Goal: Navigation & Orientation: Find specific page/section

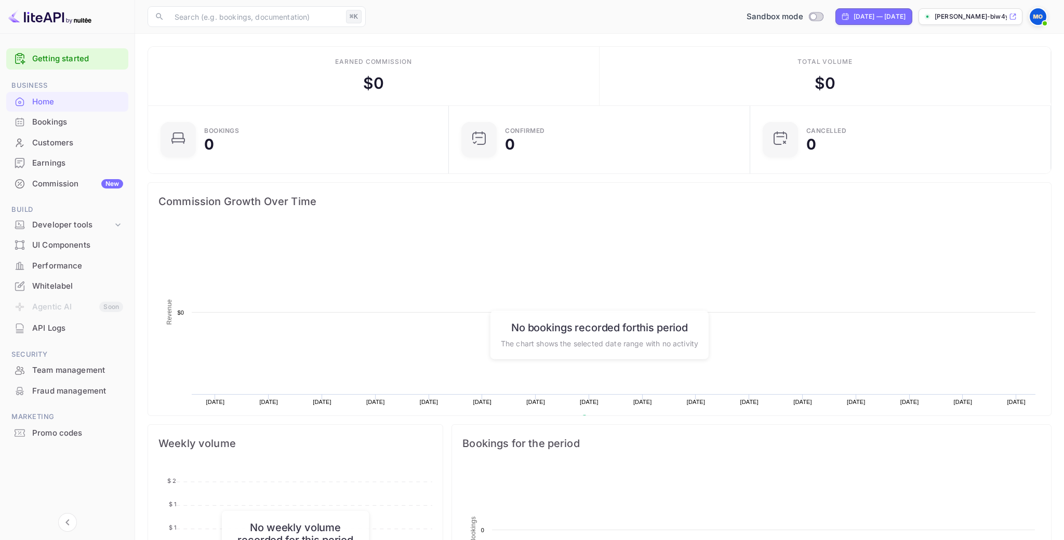
scroll to position [169, 295]
click at [77, 226] on div "Developer tools" at bounding box center [72, 225] width 81 height 12
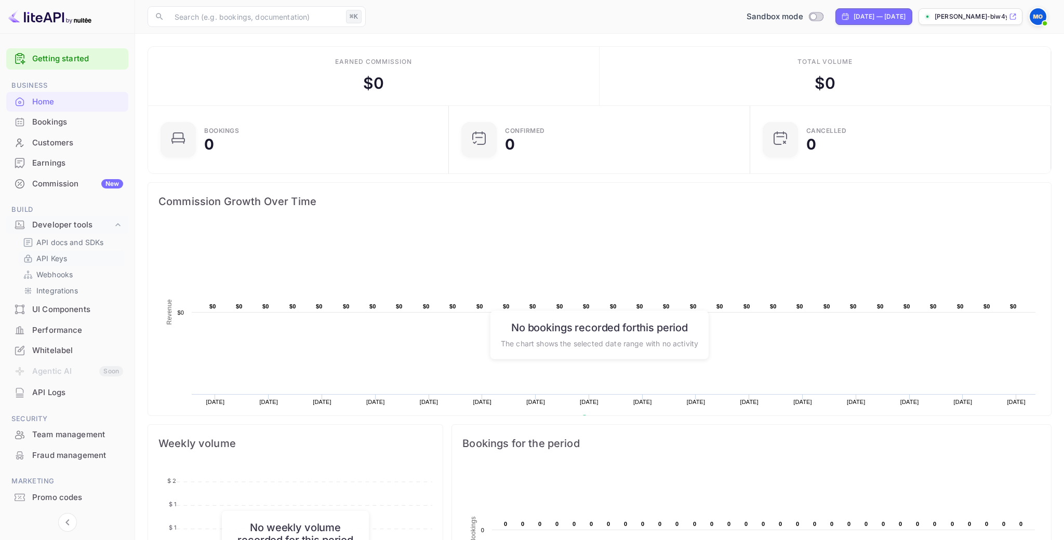
click at [73, 253] on link "API Keys" at bounding box center [71, 258] width 97 height 11
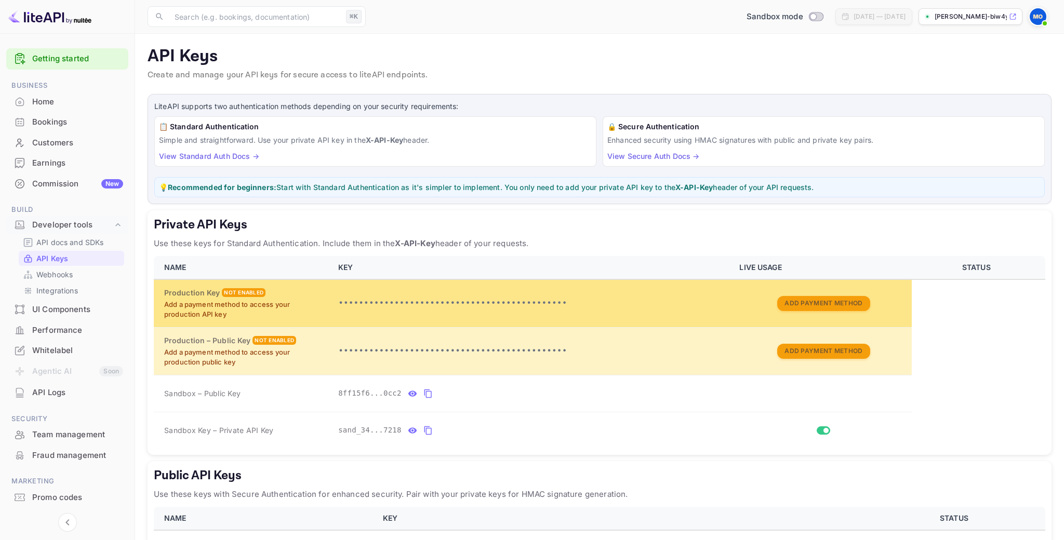
scroll to position [84, 0]
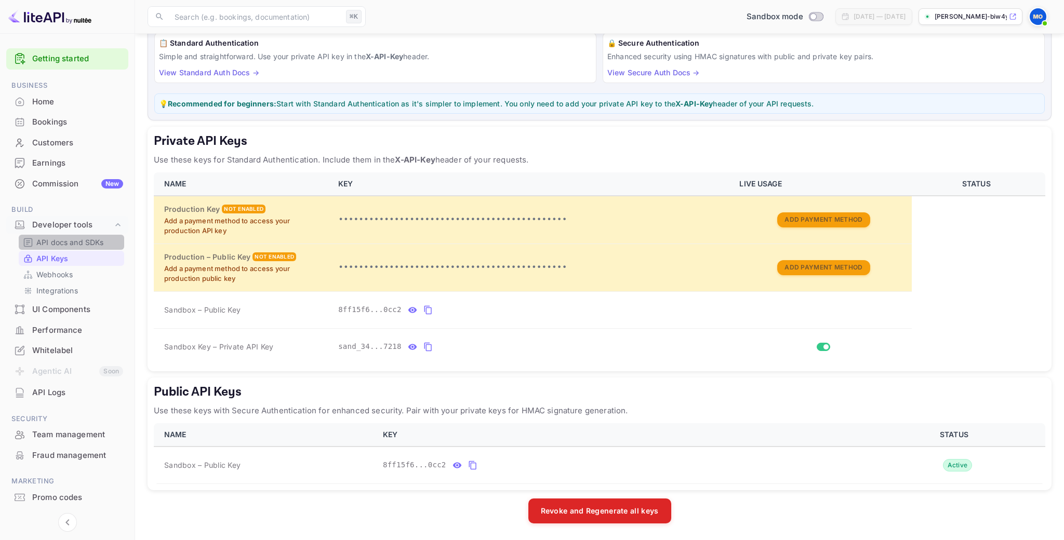
click at [72, 245] on p "API docs and SDKs" at bounding box center [70, 242] width 68 height 11
click at [425, 310] on icon "private api keys table" at bounding box center [427, 310] width 9 height 12
click at [427, 309] on icon "private api keys table" at bounding box center [427, 310] width 9 height 12
click at [427, 346] on icon "private api keys table" at bounding box center [427, 347] width 9 height 12
click at [768, 184] on th "LIVE USAGE" at bounding box center [822, 183] width 178 height 23
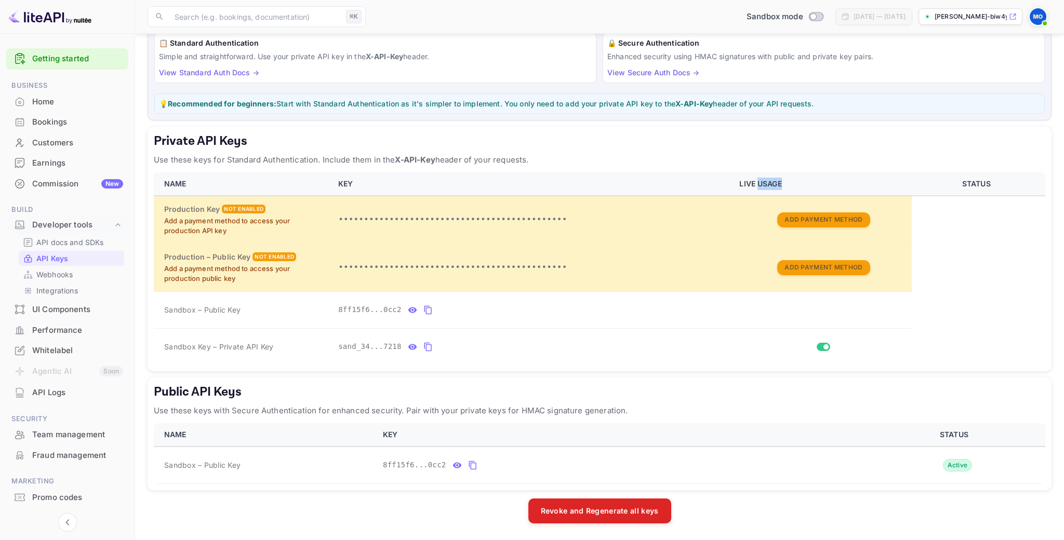
click at [768, 184] on th "LIVE USAGE" at bounding box center [822, 183] width 178 height 23
click at [820, 191] on th "LIVE USAGE" at bounding box center [822, 183] width 178 height 23
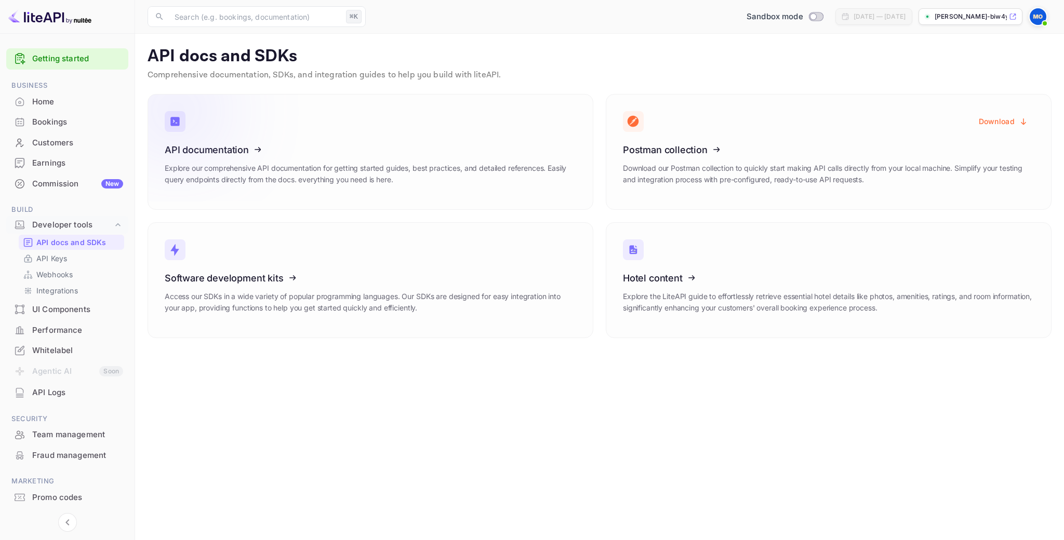
click at [358, 159] on div "API documentation Explore our comprehensive API documentation for getting start…" at bounding box center [370, 168] width 411 height 48
